Goal: Task Accomplishment & Management: Complete application form

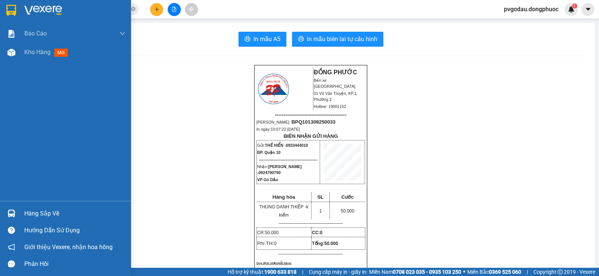
click at [11, 210] on img at bounding box center [11, 214] width 8 height 8
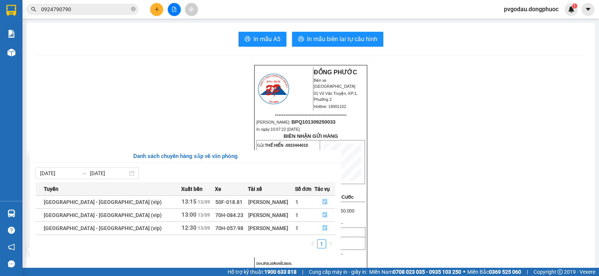
click at [86, 68] on section "Kết quả tìm kiếm ( 193 ) Bộ lọc Mã ĐH Trạng thái Món hàng Tổng cước Chưa cước N…" at bounding box center [299, 138] width 599 height 276
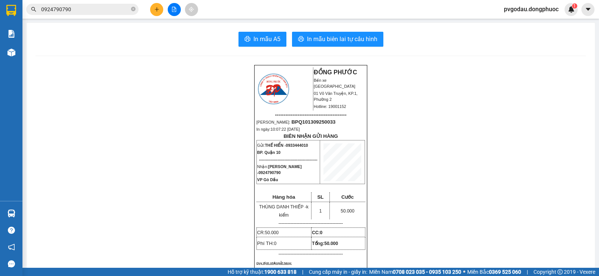
click at [94, 12] on input "0924790790" at bounding box center [85, 9] width 88 height 8
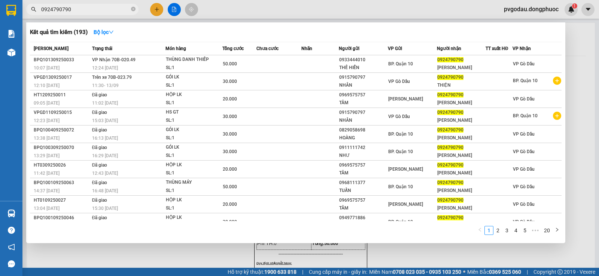
click at [94, 12] on input "0924790790" at bounding box center [85, 9] width 88 height 8
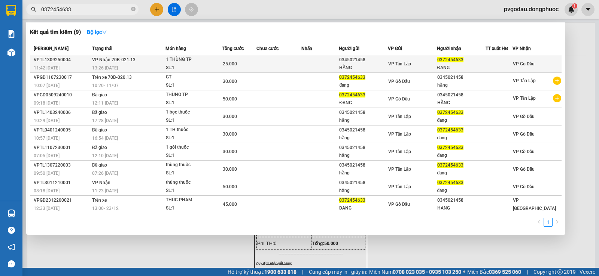
type input "0372454633"
click at [185, 62] on div "1 THÙNG TP" at bounding box center [194, 60] width 56 height 8
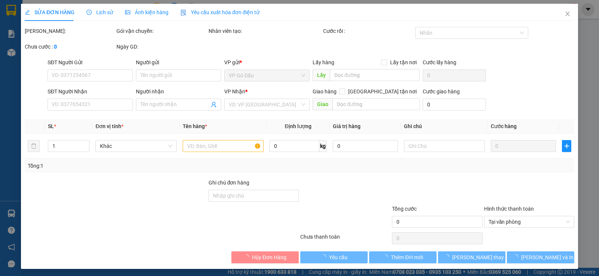
type input "0345021458"
type input "HẰNG"
type input "0372454633"
type input "ĐANG"
type input "25.000"
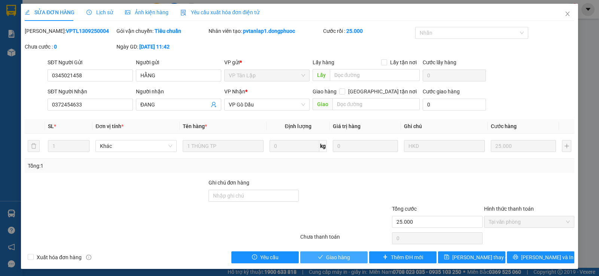
click at [330, 259] on span "Giao hàng" at bounding box center [338, 258] width 24 height 8
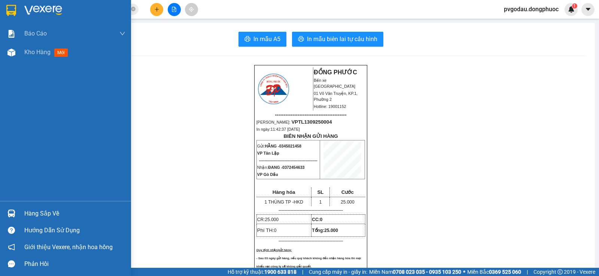
click at [15, 217] on div at bounding box center [11, 213] width 13 height 13
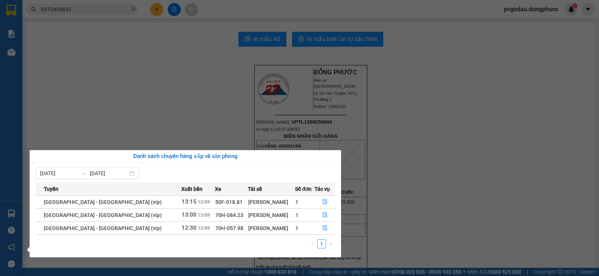
drag, startPoint x: 233, startPoint y: 97, endPoint x: 175, endPoint y: 63, distance: 67.4
click at [232, 97] on section "Kết quả tìm kiếm ( 9 ) Bộ lọc Mã ĐH Trạng thái Món hàng Tổng cước Chưa cước Nhã…" at bounding box center [299, 138] width 599 height 276
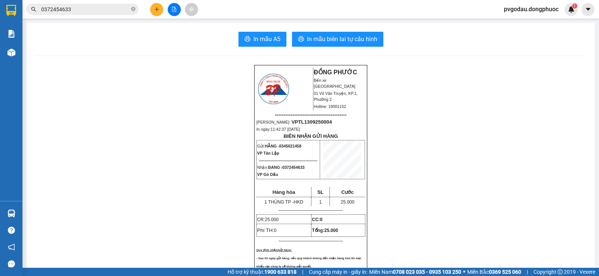
click at [95, 10] on input "0372454633" at bounding box center [85, 9] width 88 height 8
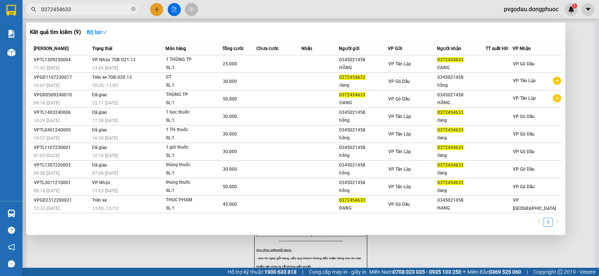
click at [96, 10] on input "0372454633" at bounding box center [85, 9] width 88 height 8
click at [96, 9] on input "0372454633" at bounding box center [85, 9] width 88 height 8
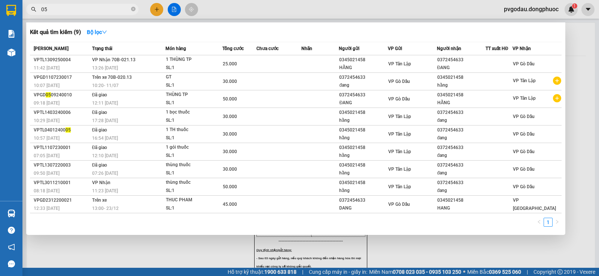
type input "0"
